Goal: Task Accomplishment & Management: Manage account settings

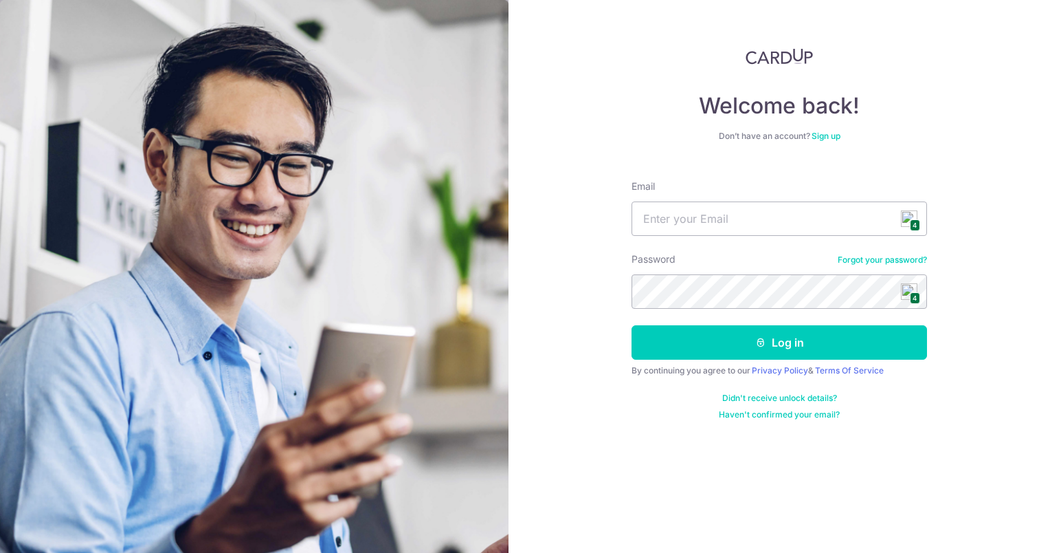
click at [911, 223] on span "4" at bounding box center [915, 225] width 10 height 12
type input "[PERSON_NAME][EMAIL_ADDRESS][DOMAIN_NAME]"
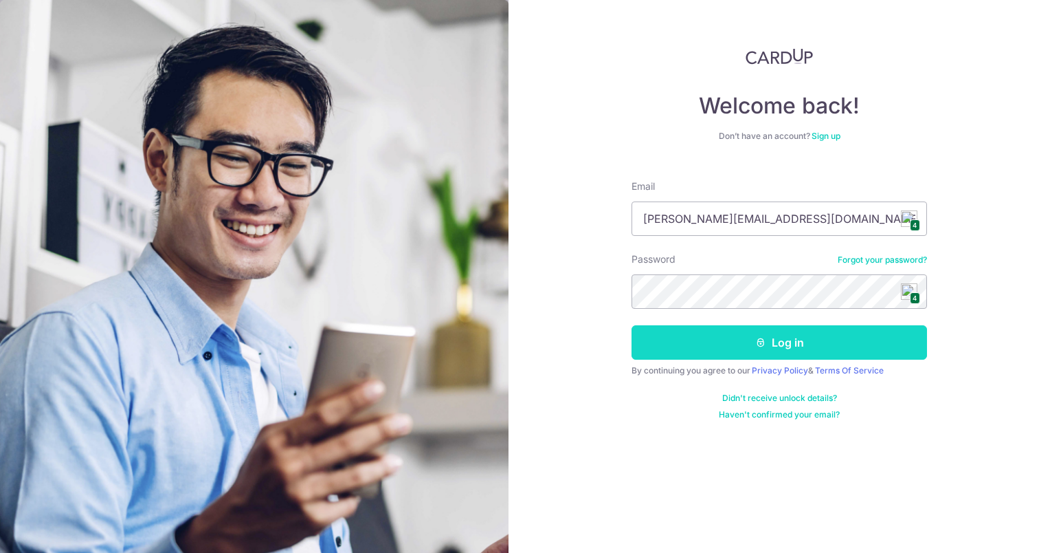
click at [815, 342] on button "Log in" at bounding box center [780, 342] width 296 height 34
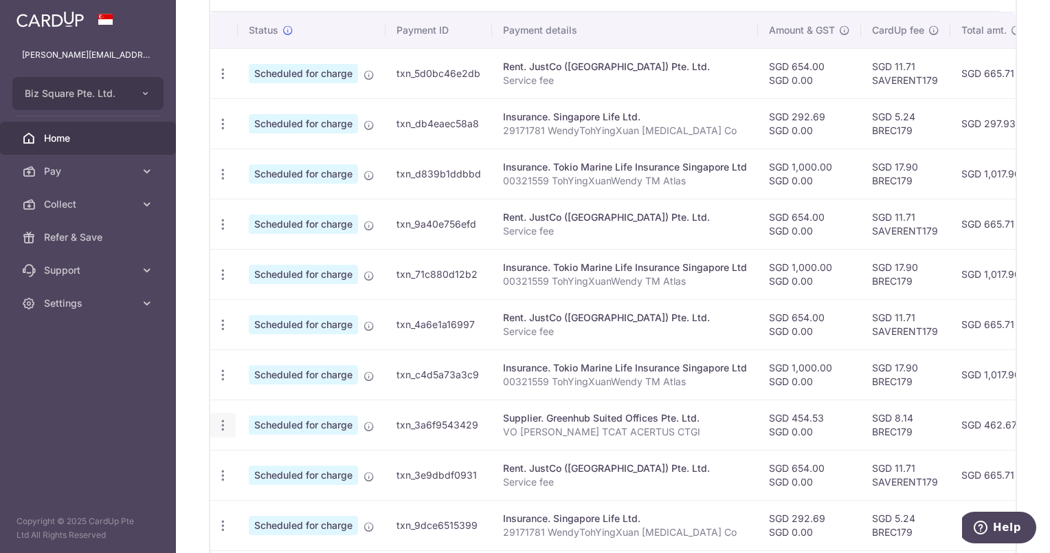
click at [223, 419] on icon "button" at bounding box center [223, 425] width 14 height 14
click at [283, 494] on span "Cancel payment" at bounding box center [296, 496] width 92 height 16
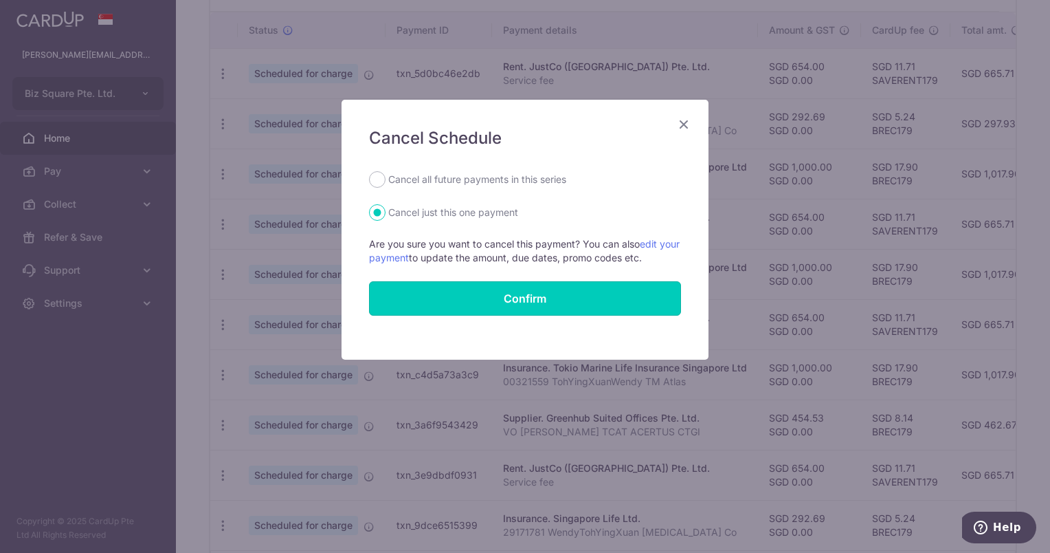
click at [543, 300] on button "Confirm" at bounding box center [525, 298] width 312 height 34
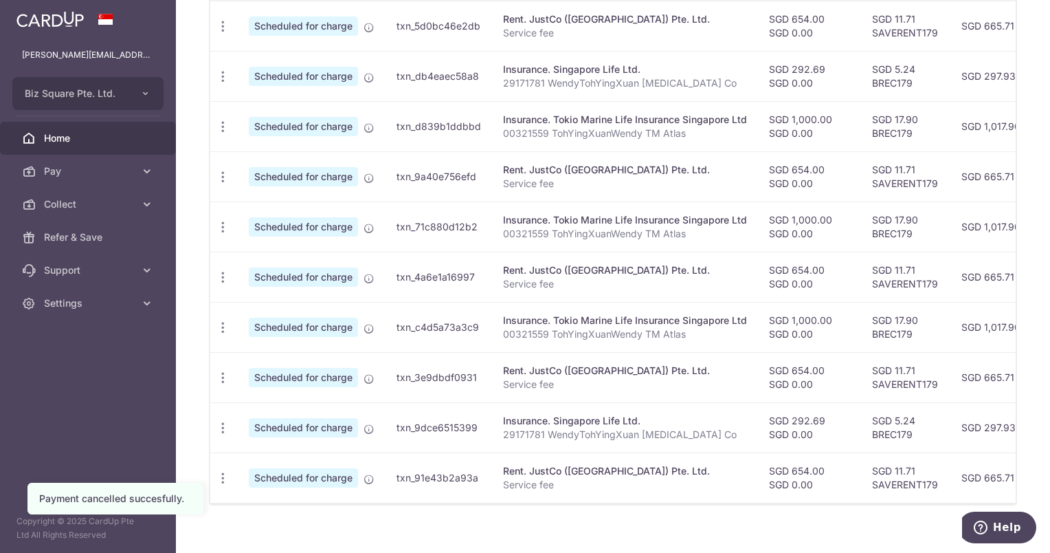
scroll to position [480, 0]
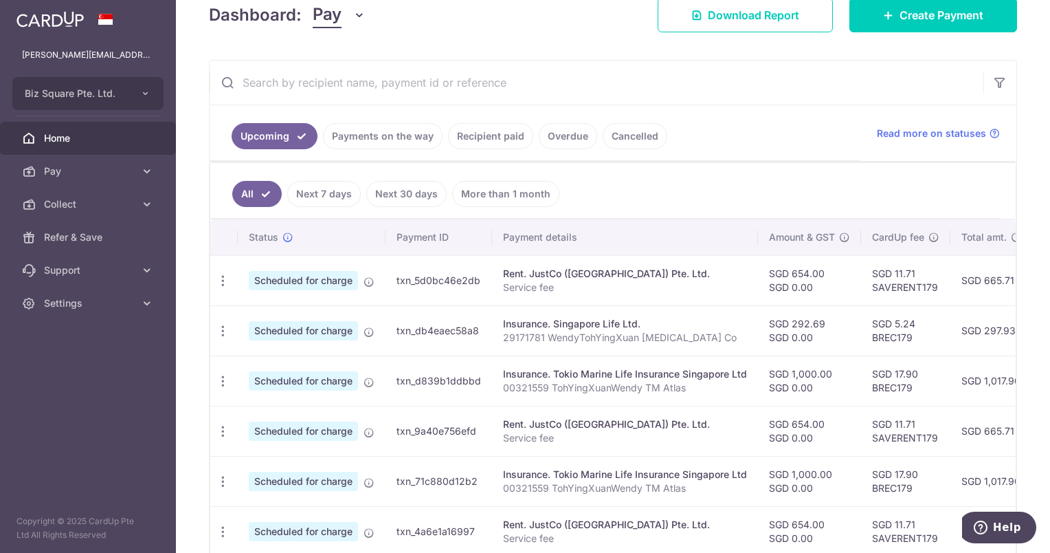
click at [383, 140] on link "Payments on the way" at bounding box center [383, 136] width 120 height 26
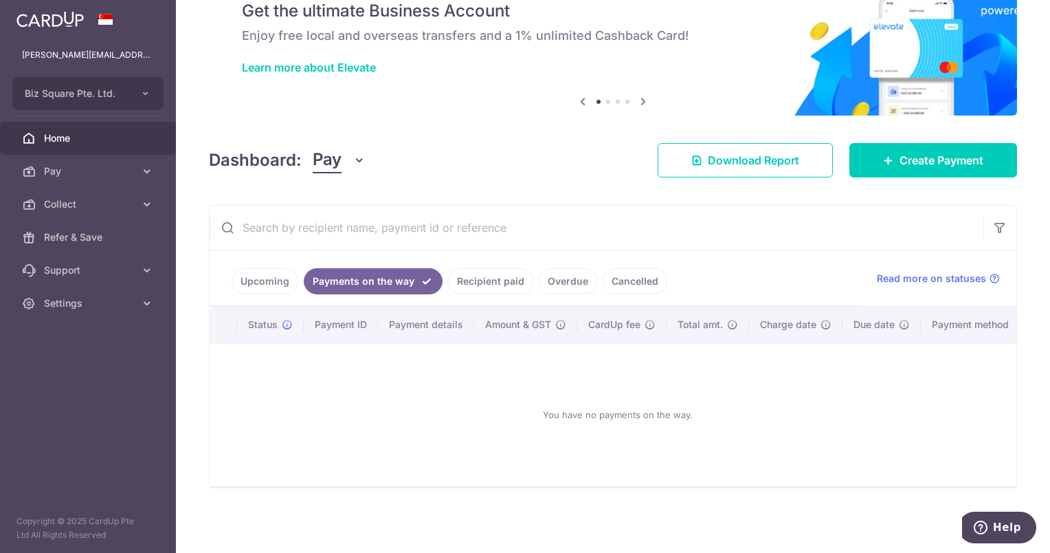
drag, startPoint x: 509, startPoint y: 276, endPoint x: 535, endPoint y: 277, distance: 26.1
click at [510, 276] on link "Recipient paid" at bounding box center [490, 281] width 85 height 26
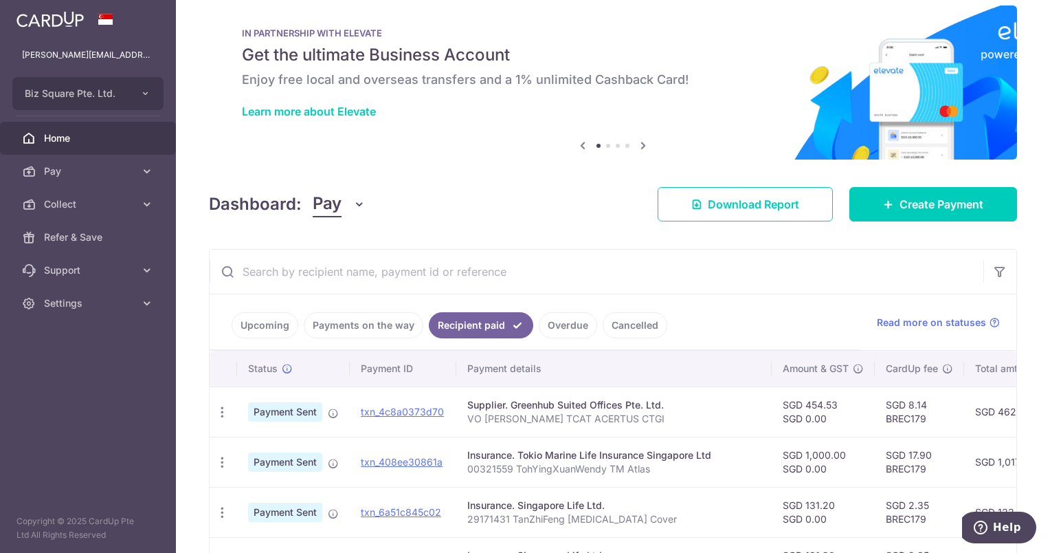
scroll to position [206, 0]
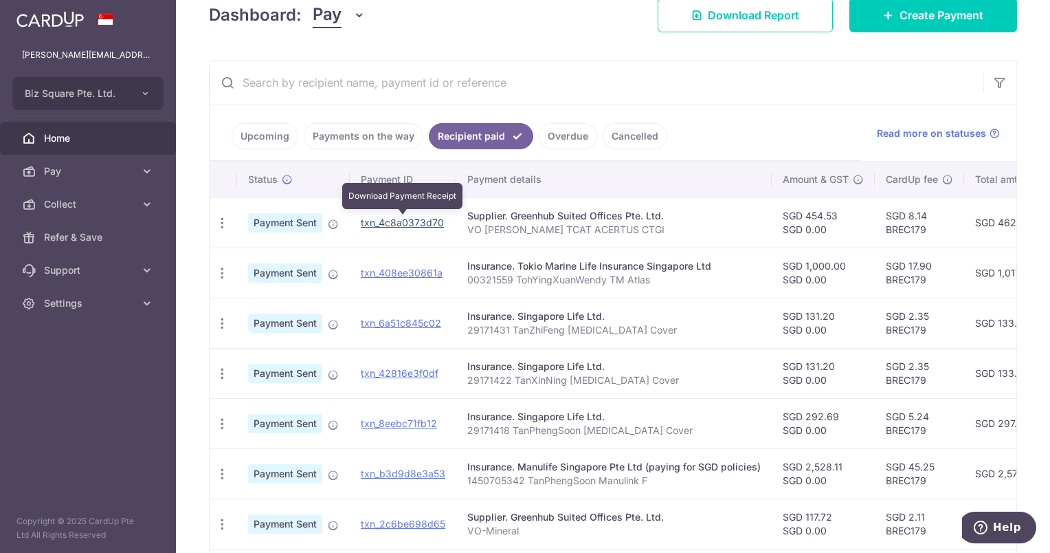
drag, startPoint x: 401, startPoint y: 223, endPoint x: 600, endPoint y: 43, distance: 267.7
click at [402, 223] on link "txn_4c8a0373d70" at bounding box center [402, 223] width 83 height 12
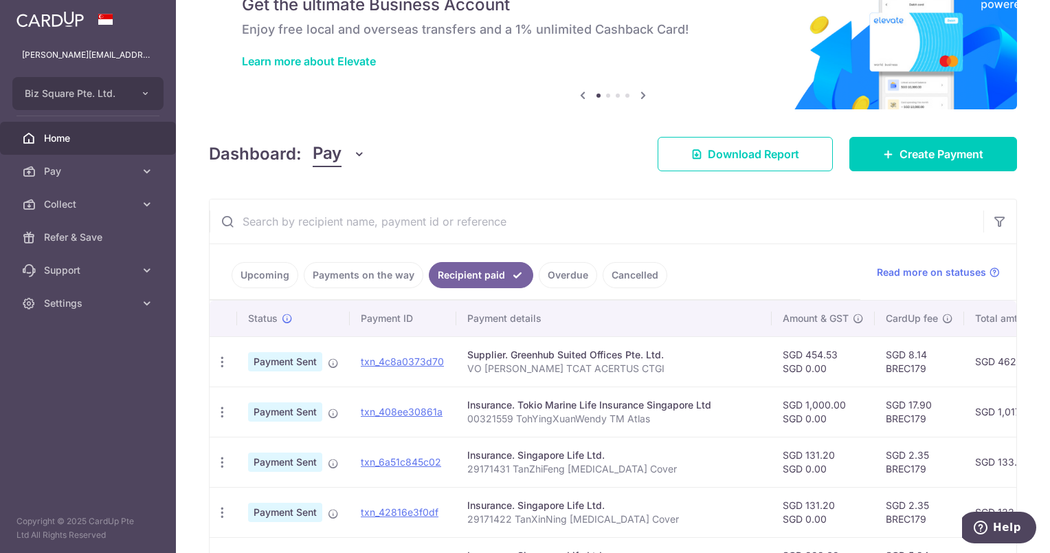
scroll to position [0, 0]
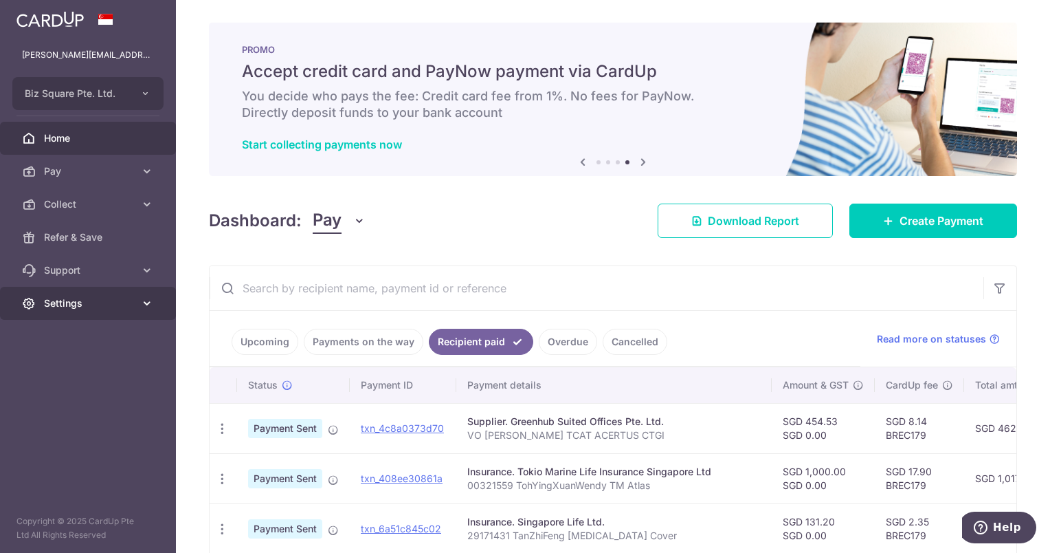
click at [143, 307] on icon at bounding box center [147, 303] width 14 height 14
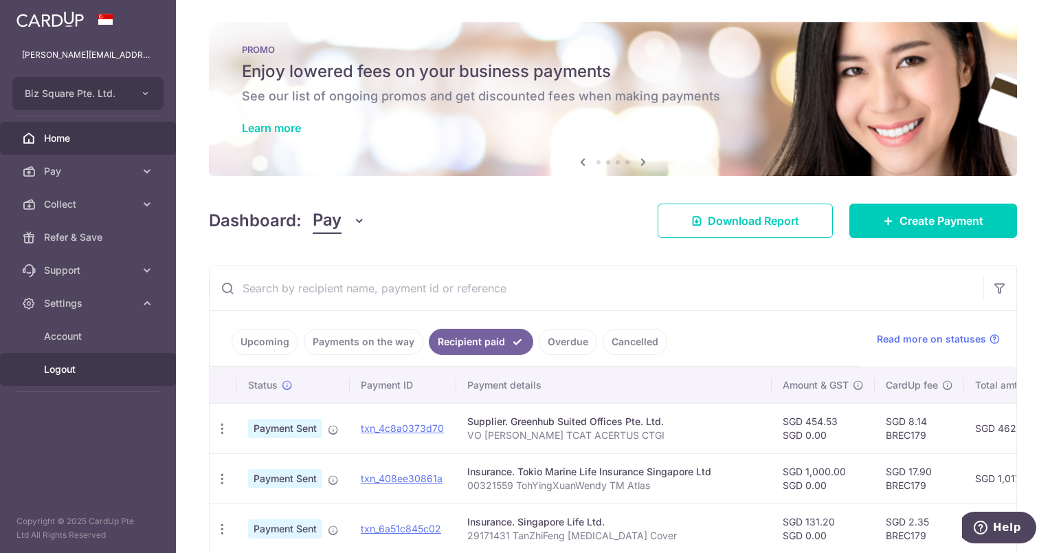
click at [65, 374] on span "Logout" at bounding box center [89, 369] width 91 height 14
